Goal: Information Seeking & Learning: Learn about a topic

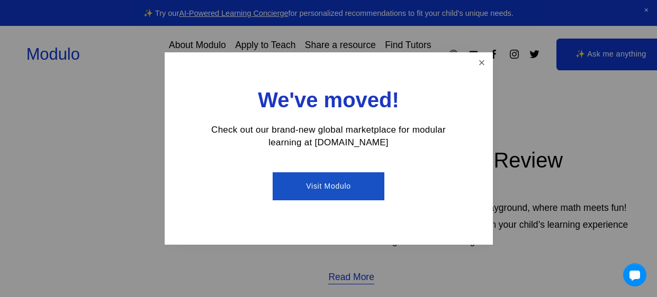
scroll to position [303, 0]
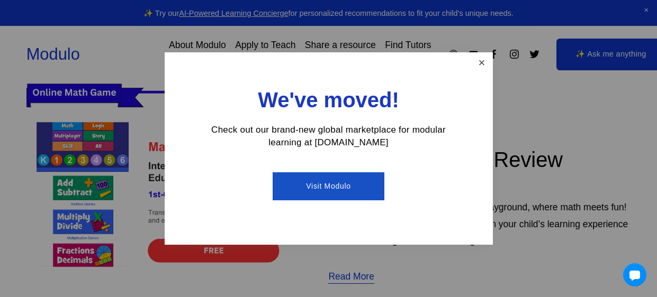
click at [478, 58] on link "Close" at bounding box center [481, 63] width 19 height 19
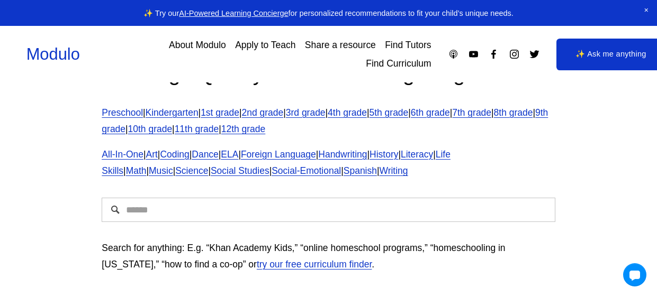
scroll to position [0, 0]
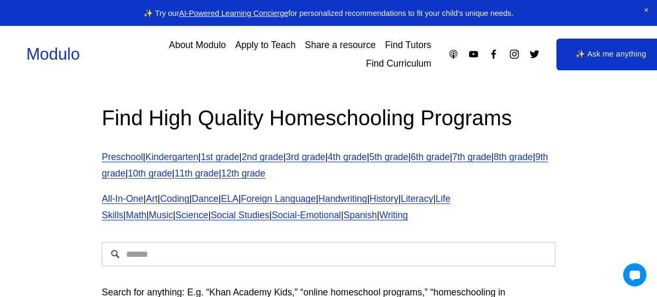
click at [311, 256] on input "Search" at bounding box center [328, 254] width 453 height 24
type input "**********"
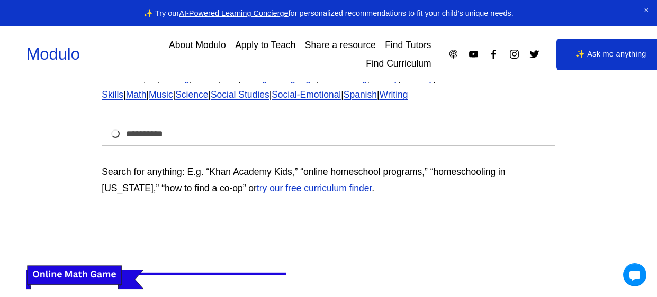
scroll to position [121, 0]
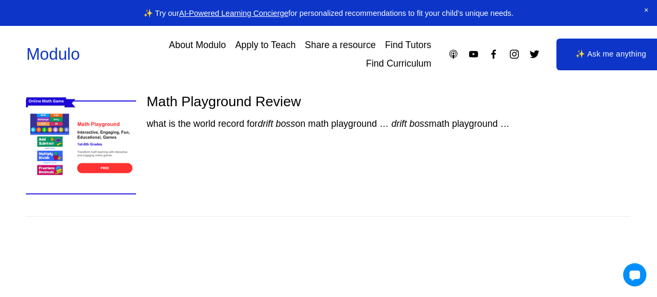
click at [101, 167] on img at bounding box center [80, 148] width 131 height 110
